Goal: Information Seeking & Learning: Learn about a topic

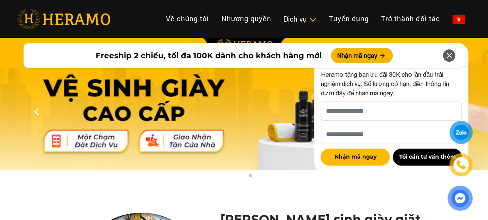
click at [461, 136] on div at bounding box center [461, 132] width 16 height 15
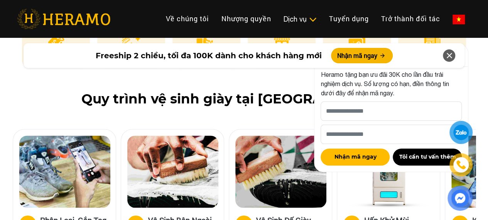
scroll to position [424, 0]
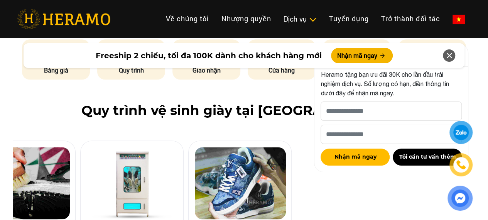
drag, startPoint x: 284, startPoint y: 175, endPoint x: 28, endPoint y: 145, distance: 257.8
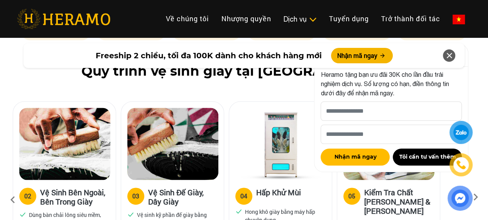
scroll to position [501, 0]
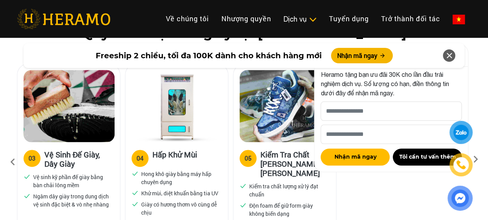
drag, startPoint x: 272, startPoint y: 169, endPoint x: 168, endPoint y: 177, distance: 104.0
click at [168, 177] on div "04 Hấp Khử Mùi Hong khô giày bằng máy hấp chuyên dụng Khử mùi, diệt khuẩn bằng …" at bounding box center [176, 184] width 103 height 84
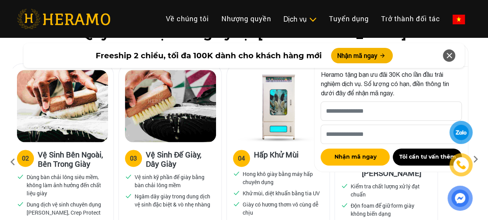
drag, startPoint x: 84, startPoint y: 167, endPoint x: 189, endPoint y: 172, distance: 105.7
click at [189, 172] on div "03 Vệ Sinh Đế Giày, Dây Giày" at bounding box center [170, 161] width 90 height 23
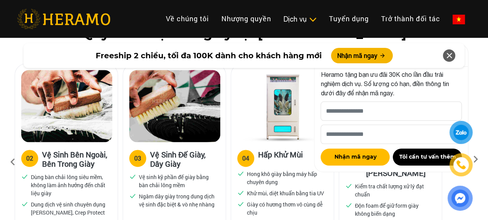
drag, startPoint x: 100, startPoint y: 178, endPoint x: 152, endPoint y: 182, distance: 51.4
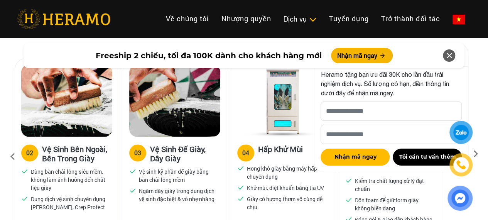
scroll to position [578, 0]
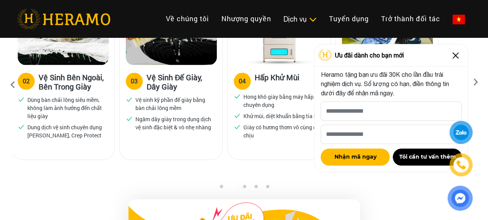
drag, startPoint x: 65, startPoint y: 93, endPoint x: 55, endPoint y: 119, distance: 27.5
click at [47, 119] on div "02 Vệ Sinh Bên Ngoài, Bên Trong Giày Dùng bàn chải lông siêu mềm, không làm ảnh…" at bounding box center [63, 107] width 103 height 84
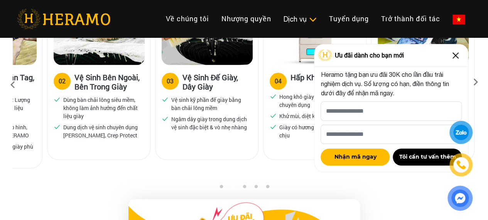
drag, startPoint x: 88, startPoint y: 124, endPoint x: 122, endPoint y: 119, distance: 34.6
click at [122, 119] on ul "Dùng bàn chải lông siêu mềm, không làm ảnh hưởng đến chất liệu giày Dung dịch v…" at bounding box center [99, 118] width 90 height 44
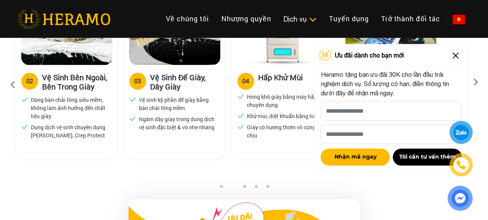
drag, startPoint x: 71, startPoint y: 115, endPoint x: 213, endPoint y: 125, distance: 142.6
click at [111, 121] on ul "Dùng bàn chải lông siêu mềm, không làm ảnh hưởng đến chất liệu giày Dung dịch v…" at bounding box center [66, 118] width 90 height 44
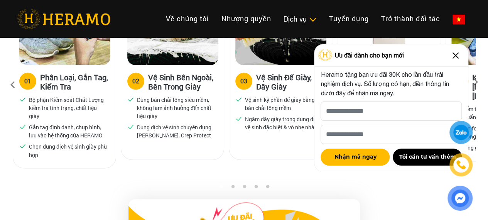
drag, startPoint x: 113, startPoint y: 113, endPoint x: 148, endPoint y: 118, distance: 35.1
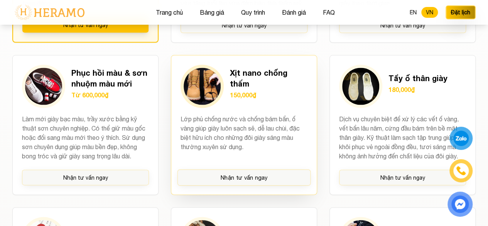
scroll to position [733, 0]
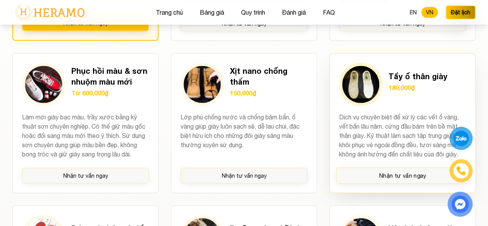
click at [354, 89] on img at bounding box center [360, 84] width 37 height 37
click at [406, 76] on h3 "Tẩy ố thân giày" at bounding box center [417, 76] width 59 height 11
click at [417, 134] on p "Dịch vụ chuyên biệt để xử lý các vết ố vàng, vết bẩn lâu năm, cứng đầu bám trên…" at bounding box center [402, 135] width 127 height 46
click at [416, 134] on p "Dịch vụ chuyên biệt để xử lý các vết ố vàng, vết bẩn lâu năm, cứng đầu bám trên…" at bounding box center [402, 135] width 127 height 46
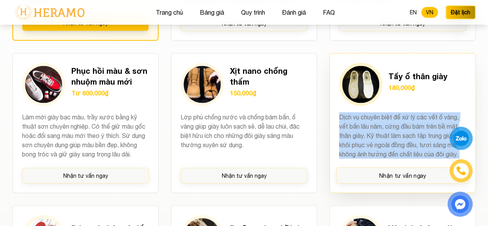
click at [416, 134] on p "Dịch vụ chuyên biệt để xử lý các vết ố vàng, vết bẩn lâu năm, cứng đầu bám trên…" at bounding box center [402, 135] width 127 height 46
click at [384, 157] on p "Dịch vụ chuyên biệt để xử lý các vết ố vàng, vết bẩn lâu năm, cứng đầu bám trên…" at bounding box center [402, 135] width 127 height 46
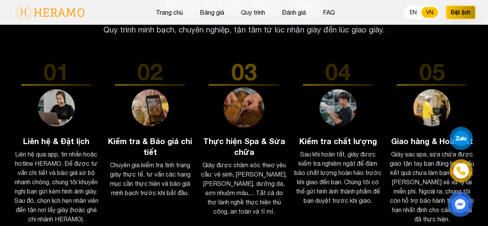
scroll to position [1272, 0]
